Goal: Find specific page/section

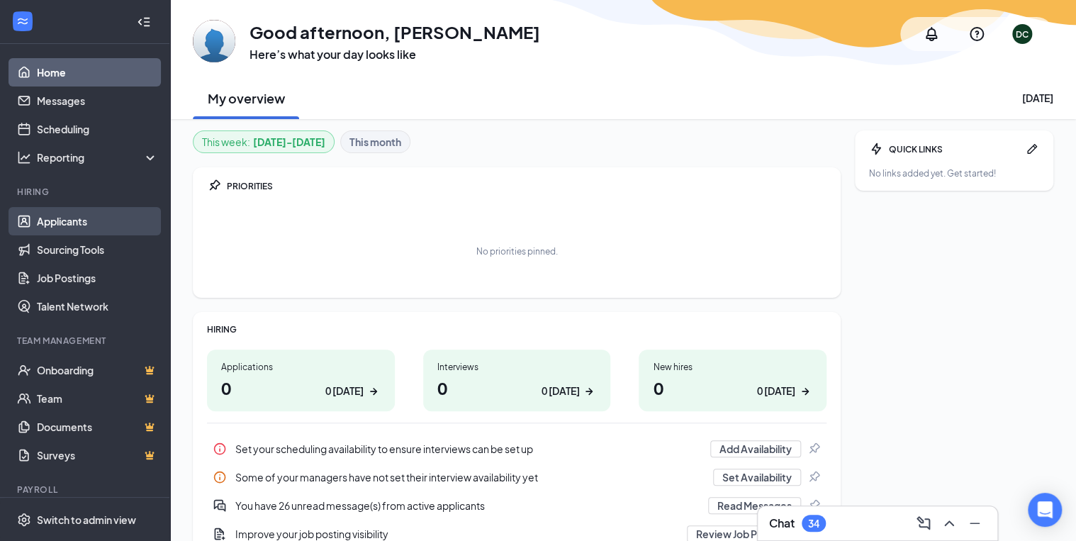
drag, startPoint x: 56, startPoint y: 223, endPoint x: 119, endPoint y: 218, distance: 63.3
click at [57, 224] on link "Applicants" at bounding box center [97, 221] width 121 height 28
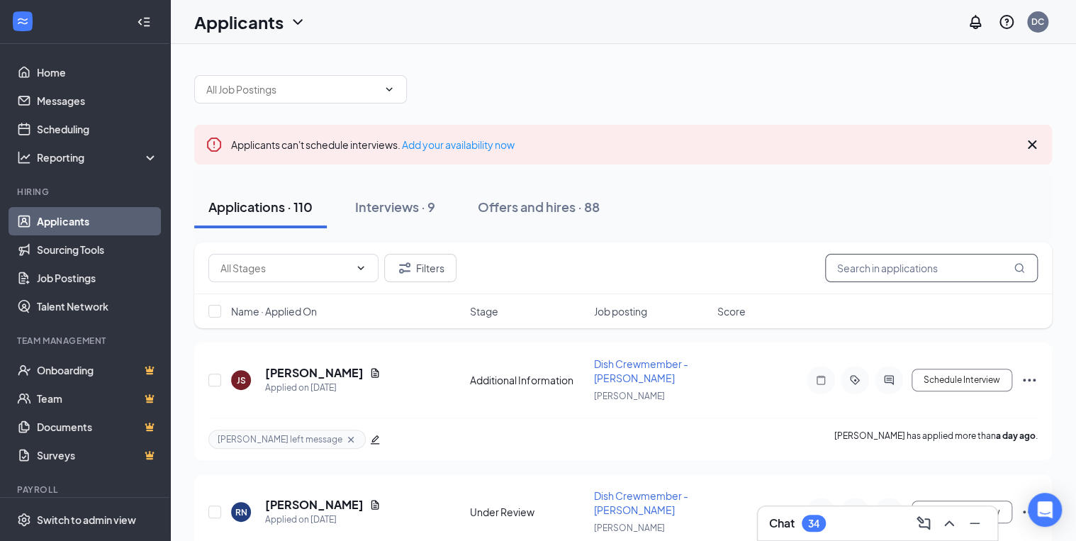
click at [949, 265] on input "text" at bounding box center [931, 268] width 213 height 28
